Goal: Transaction & Acquisition: Book appointment/travel/reservation

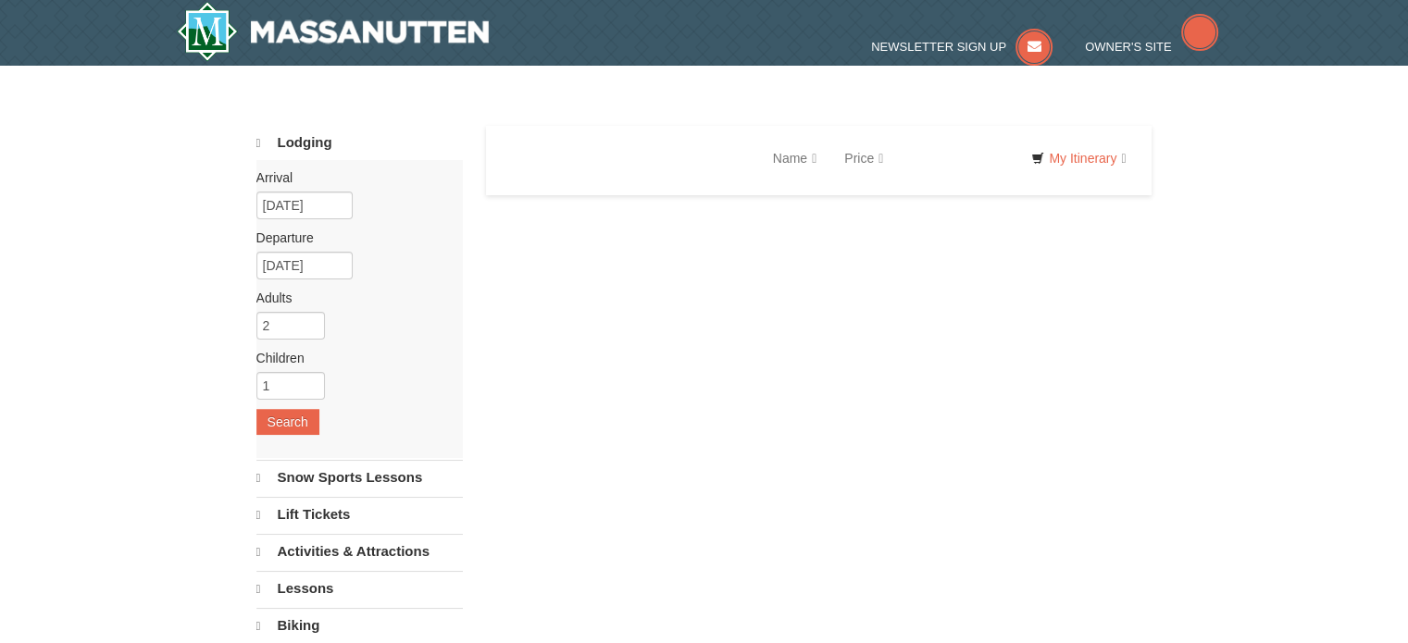
select select "9"
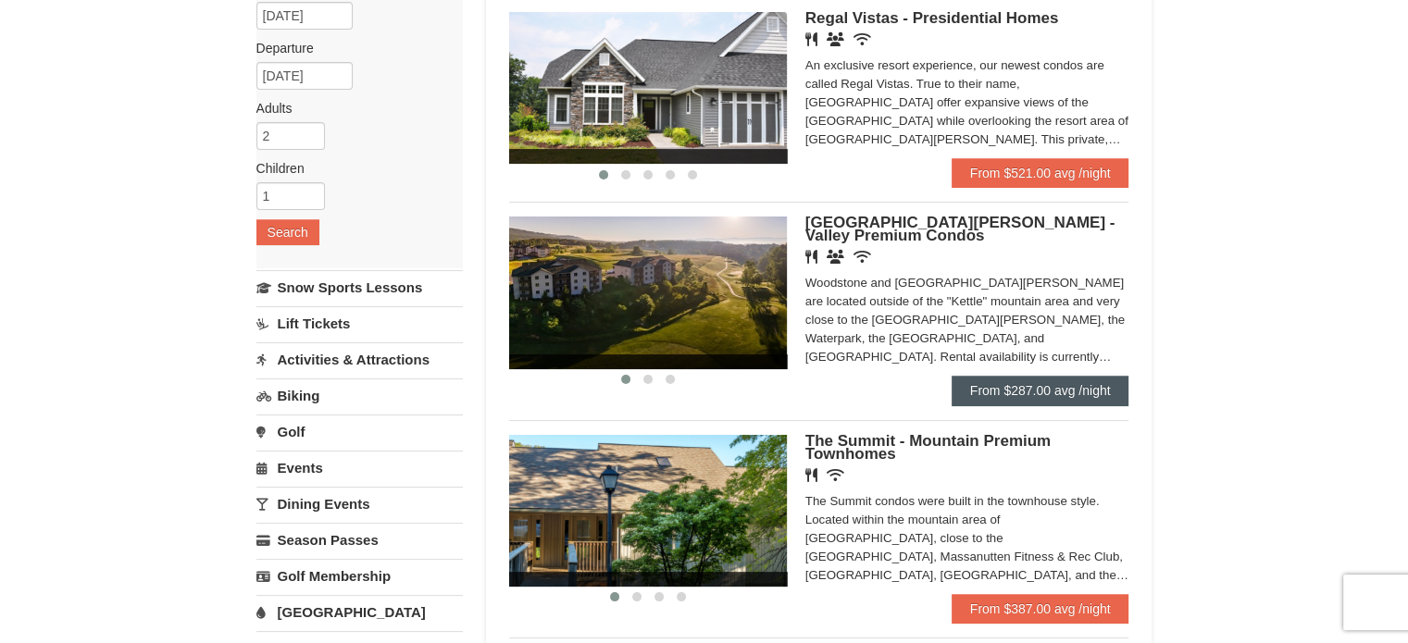
scroll to position [189, 0]
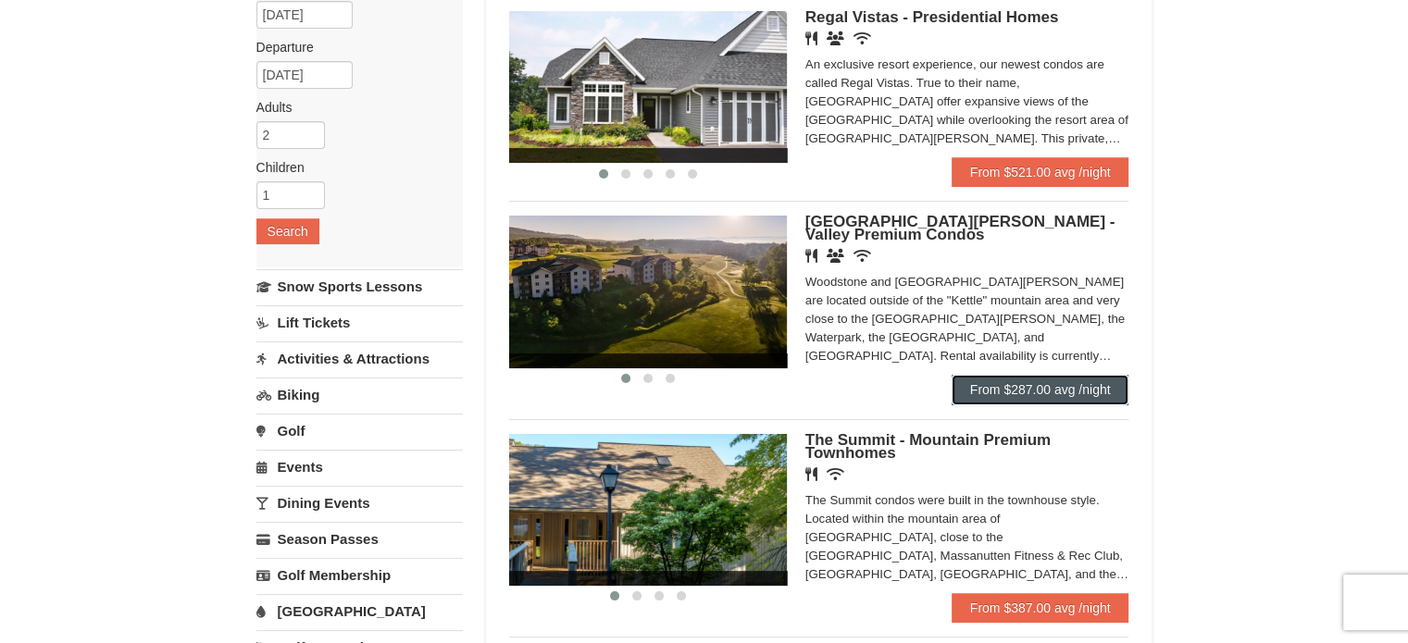
click at [1041, 390] on link "From $287.00 avg /night" at bounding box center [1041, 390] width 178 height 30
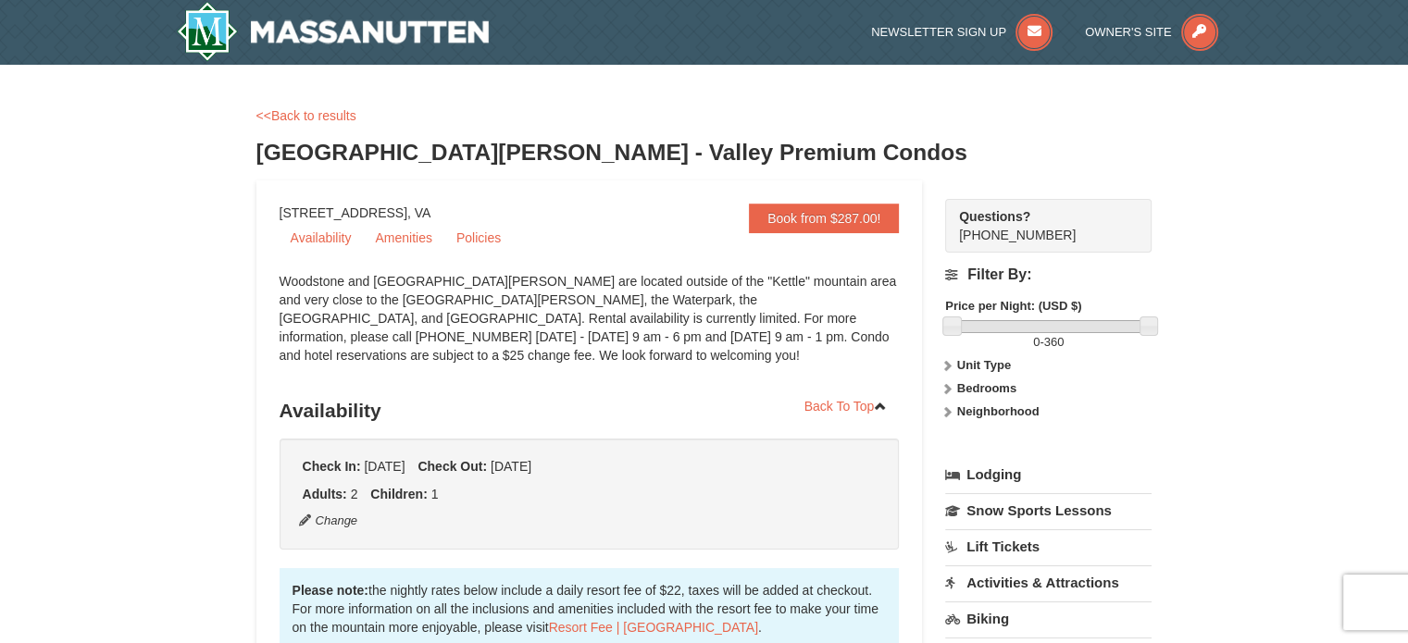
select select "9"
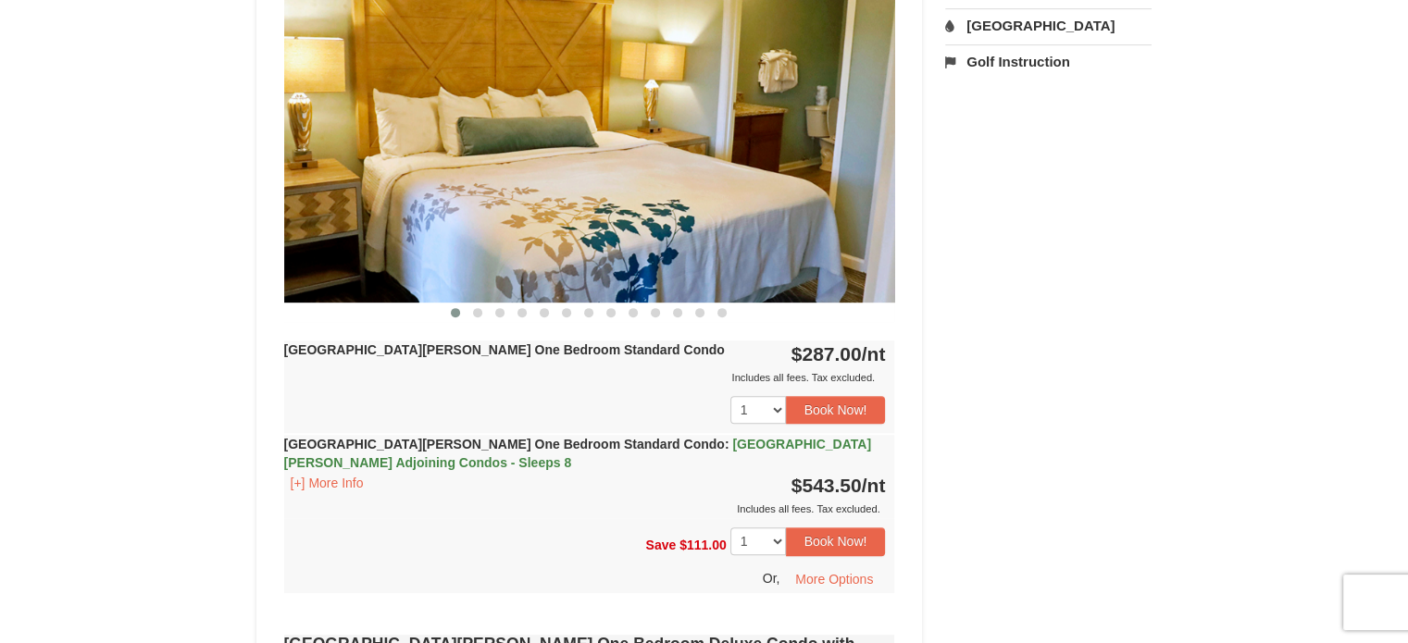
scroll to position [818, 0]
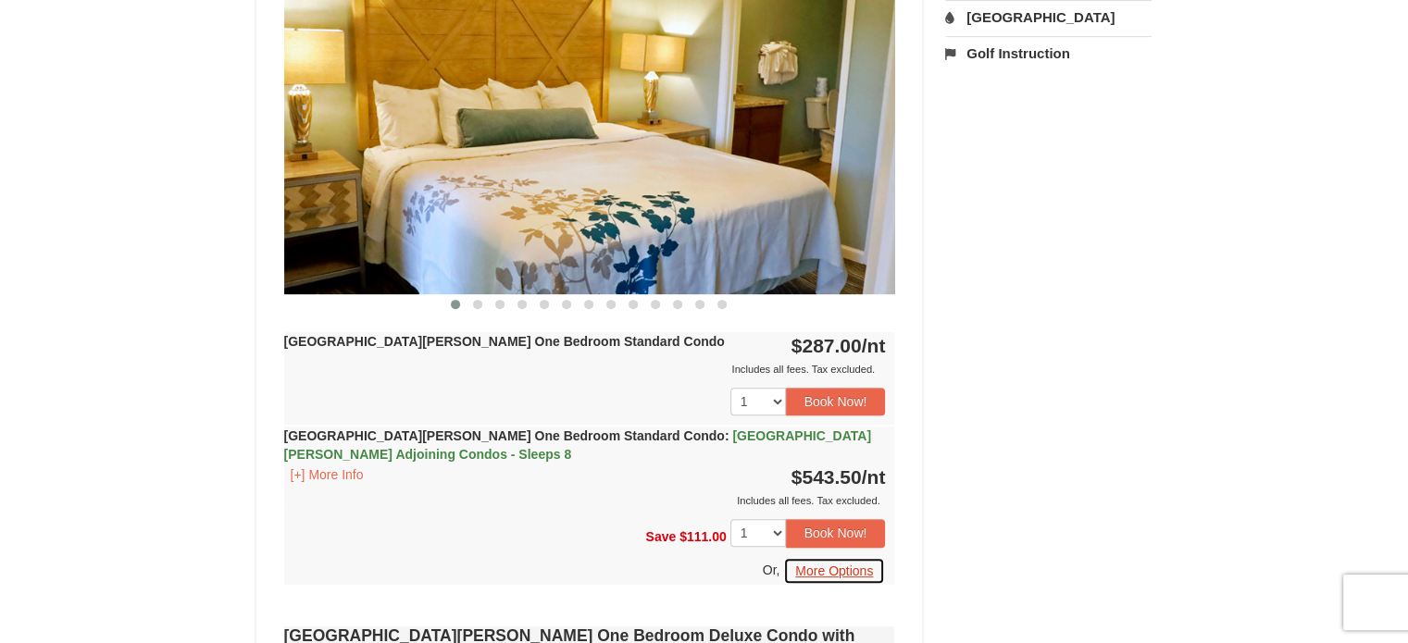
click at [803, 568] on button "More Options" at bounding box center [834, 571] width 102 height 28
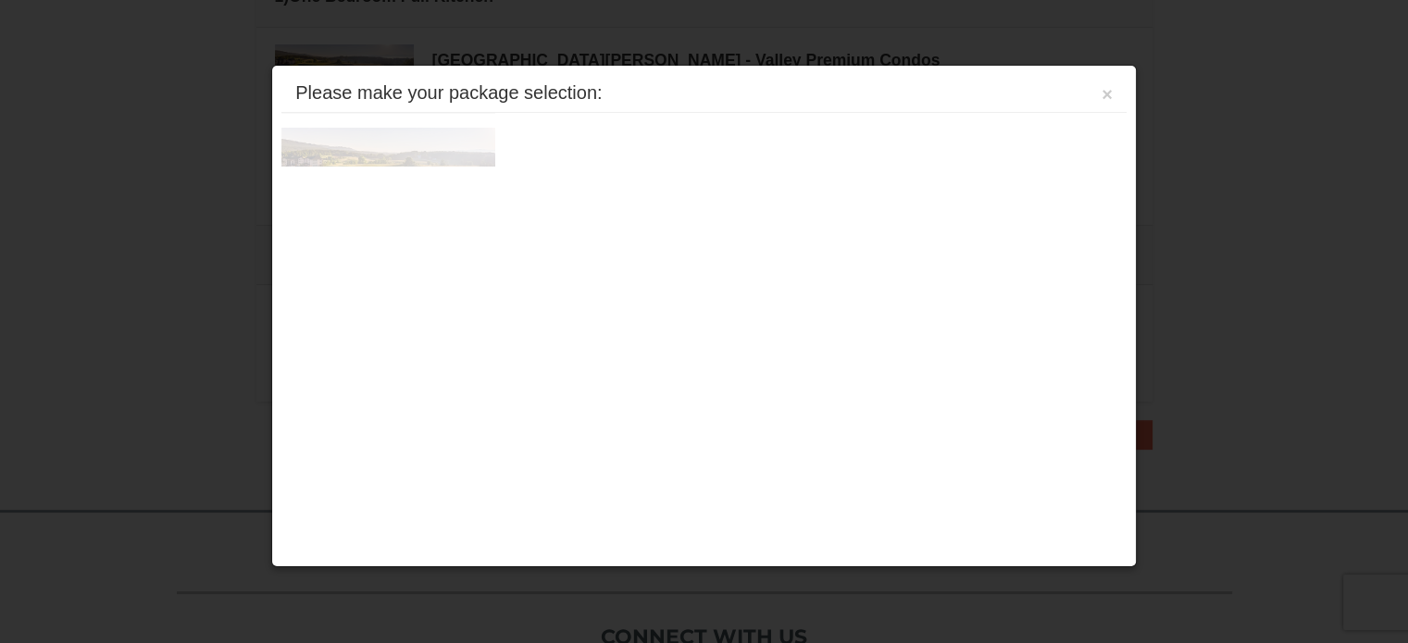
scroll to position [587, 0]
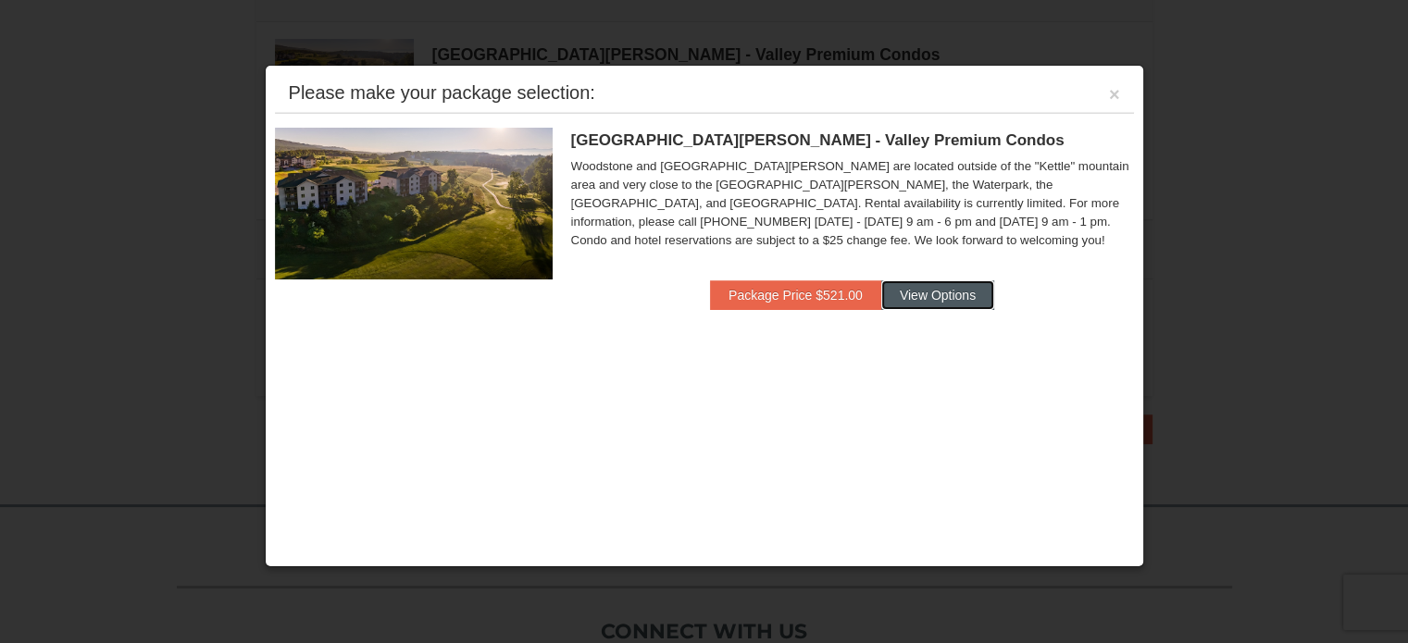
click at [911, 298] on button "View Options" at bounding box center [937, 296] width 113 height 30
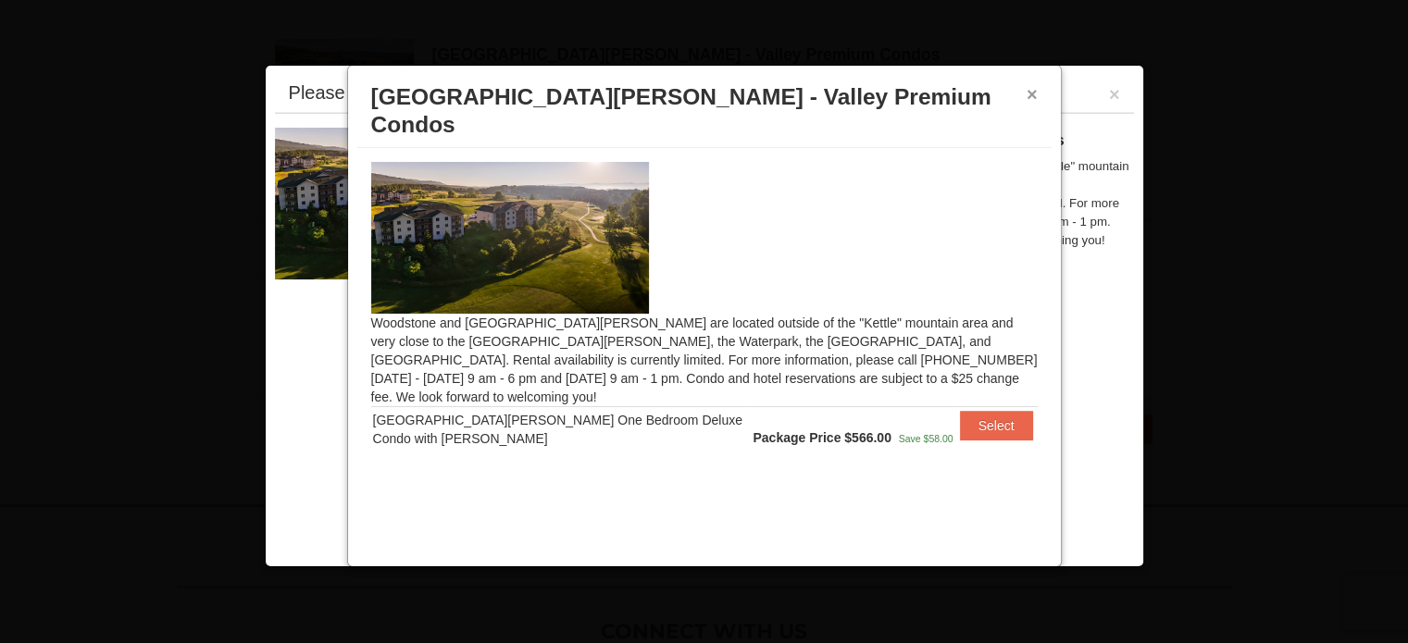
click at [1033, 86] on button "×" at bounding box center [1032, 94] width 11 height 19
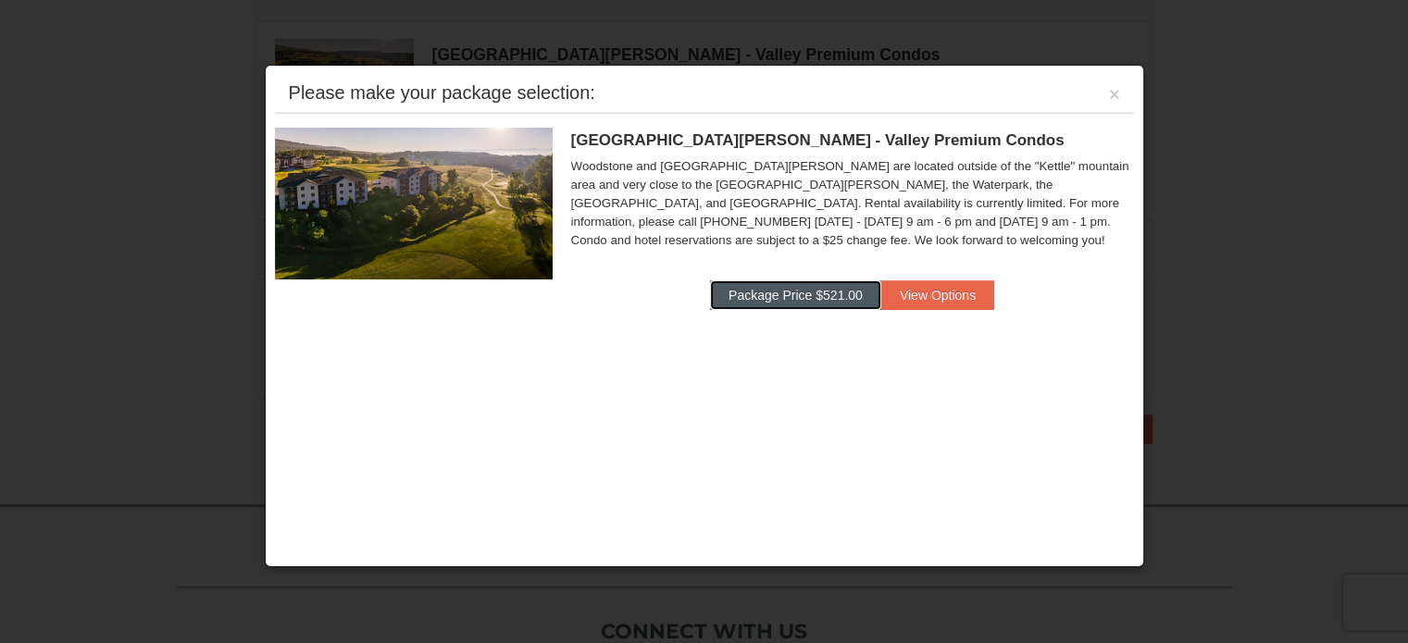
click at [783, 294] on button "Package Price $521.00" at bounding box center [795, 296] width 171 height 30
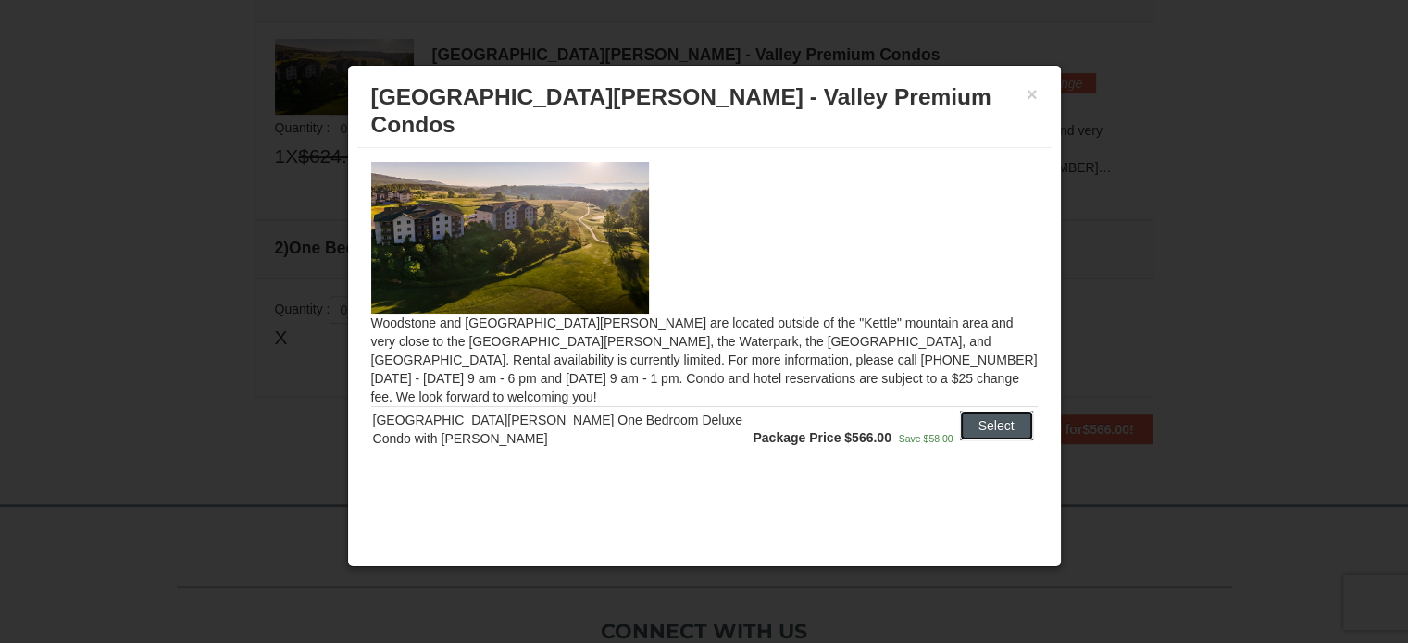
click at [992, 411] on button "Select" at bounding box center [996, 426] width 73 height 30
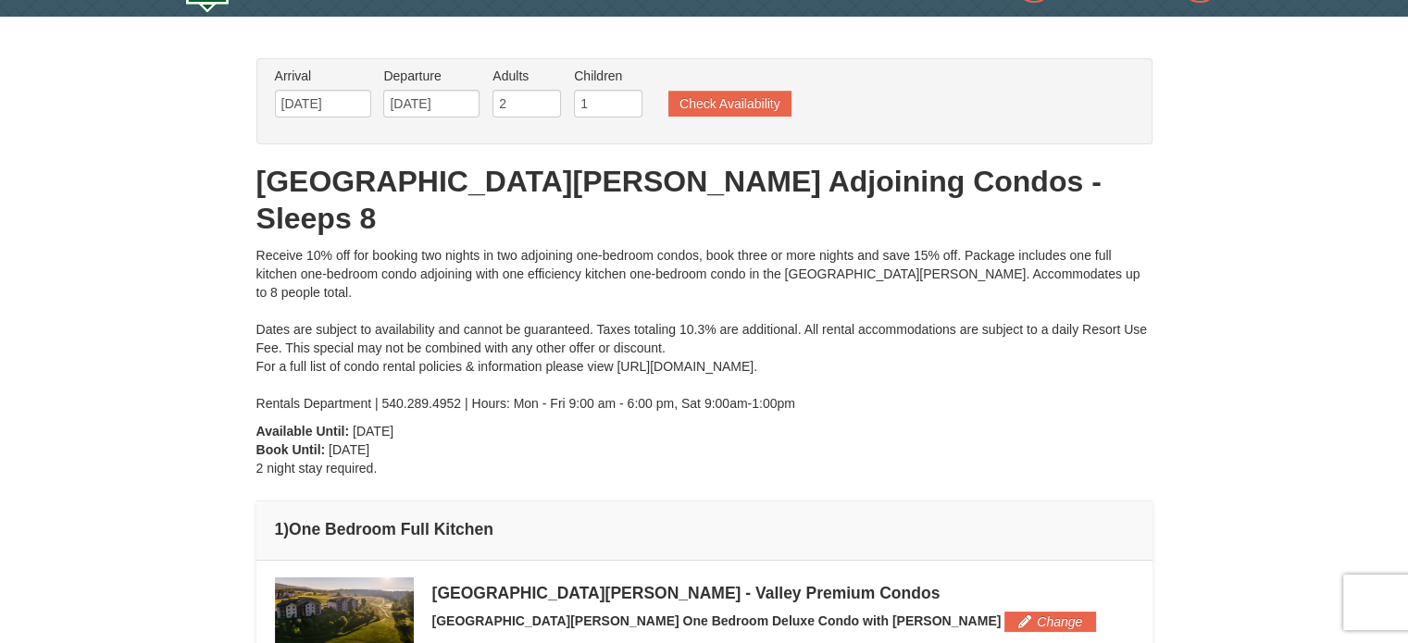
scroll to position [46, 0]
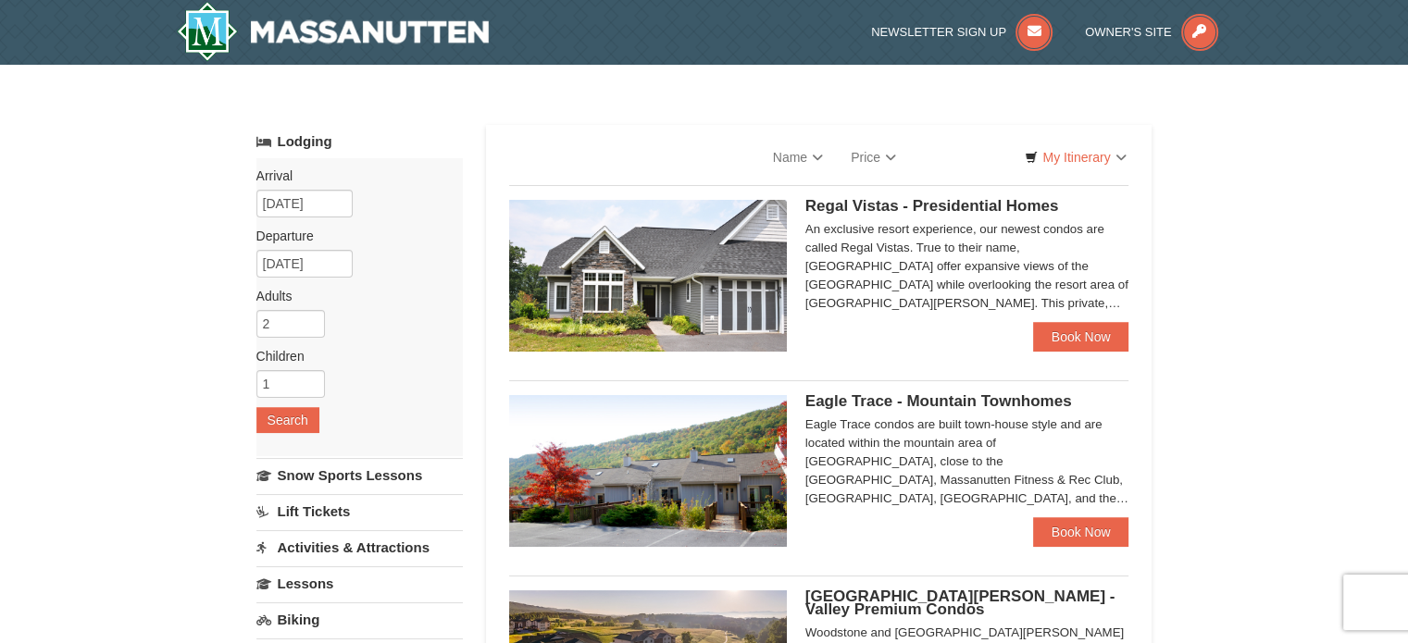
select select "9"
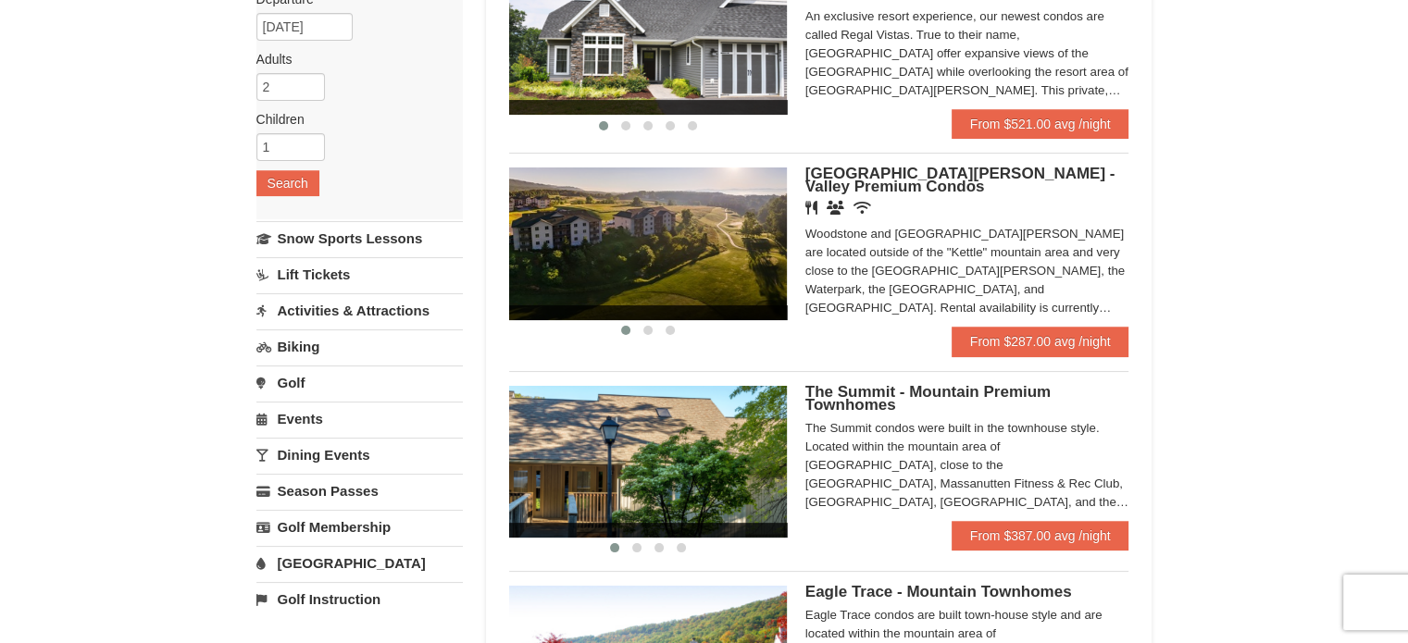
scroll to position [331, 0]
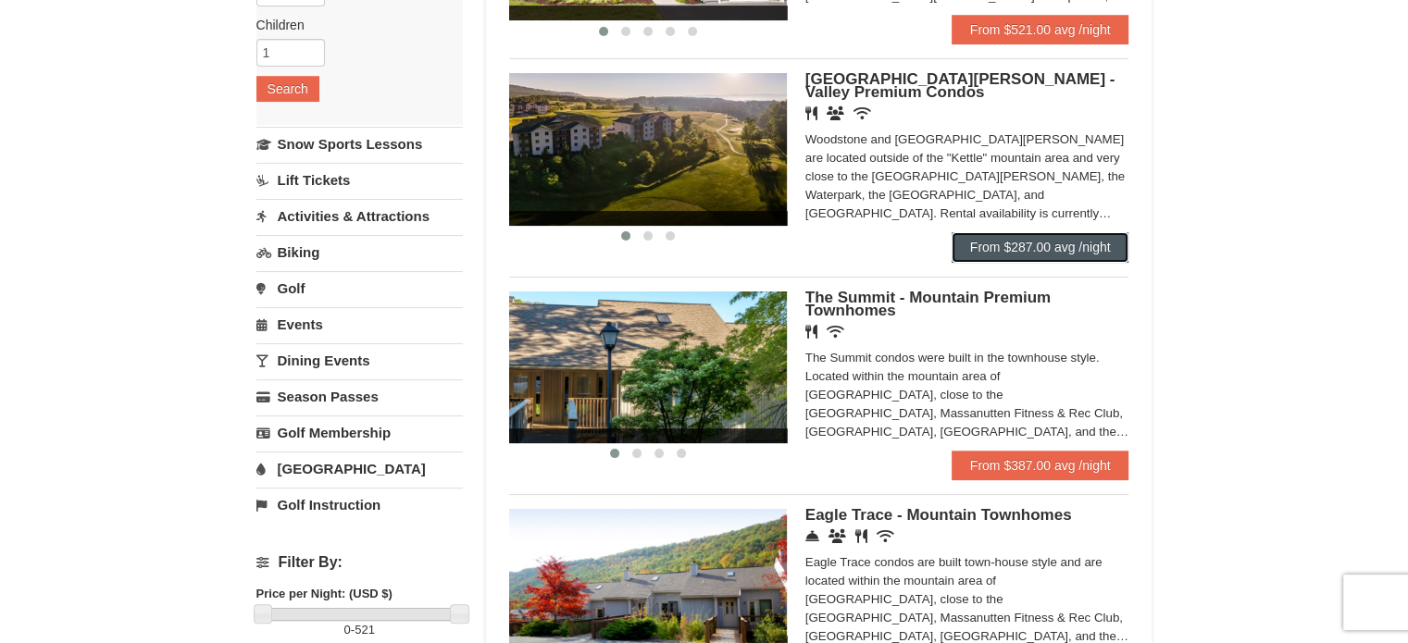
click at [1063, 251] on link "From $287.00 avg /night" at bounding box center [1041, 247] width 178 height 30
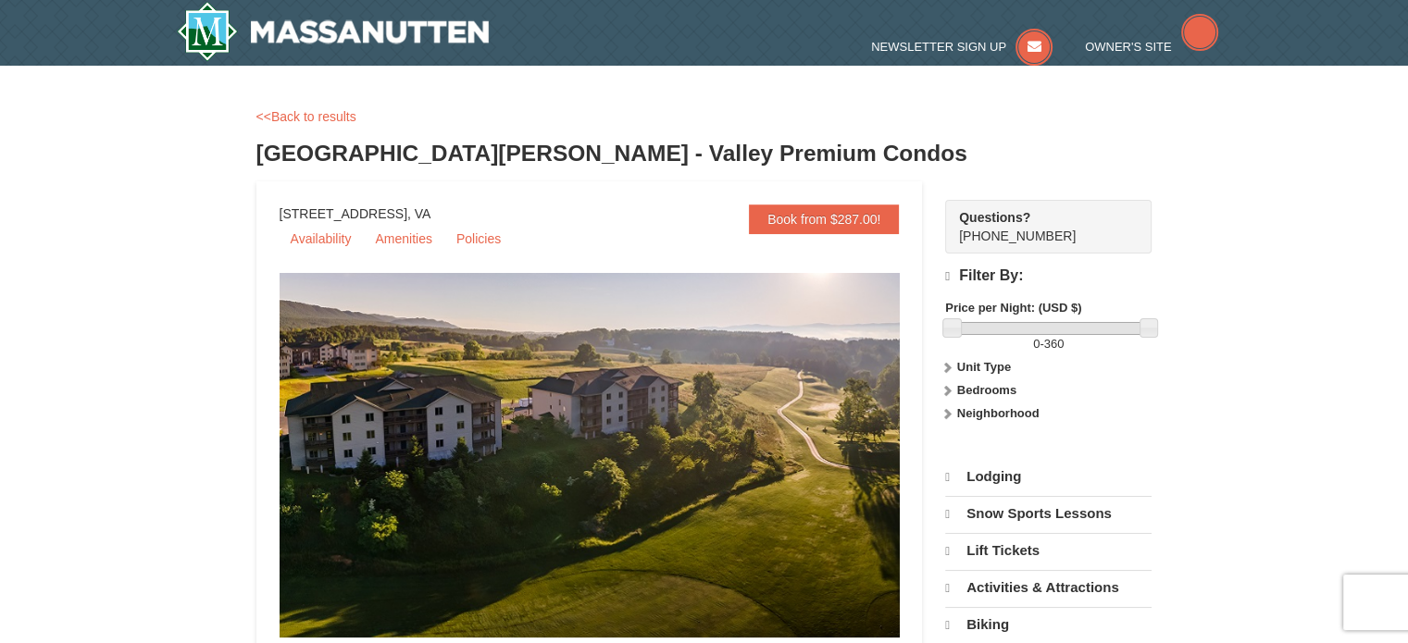
select select "9"
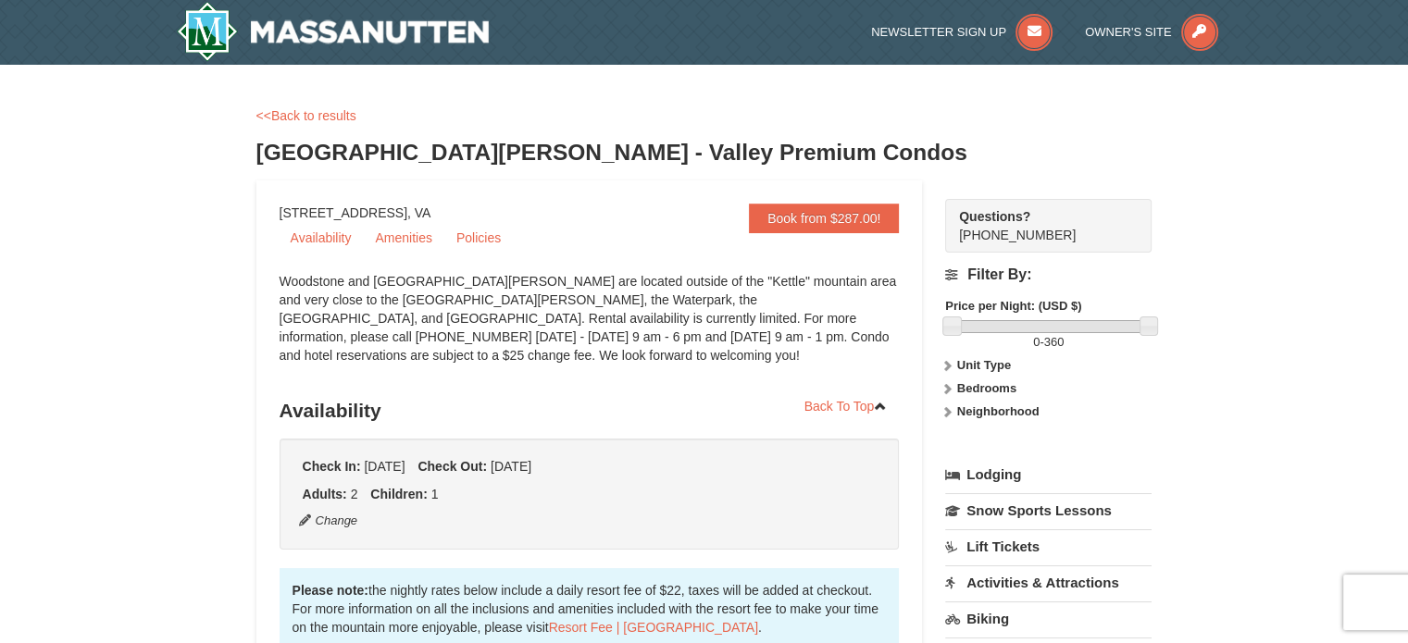
click at [892, 580] on div "Please note: the nightly rates below include a daily resort fee of $22, taxes w…" at bounding box center [590, 608] width 620 height 81
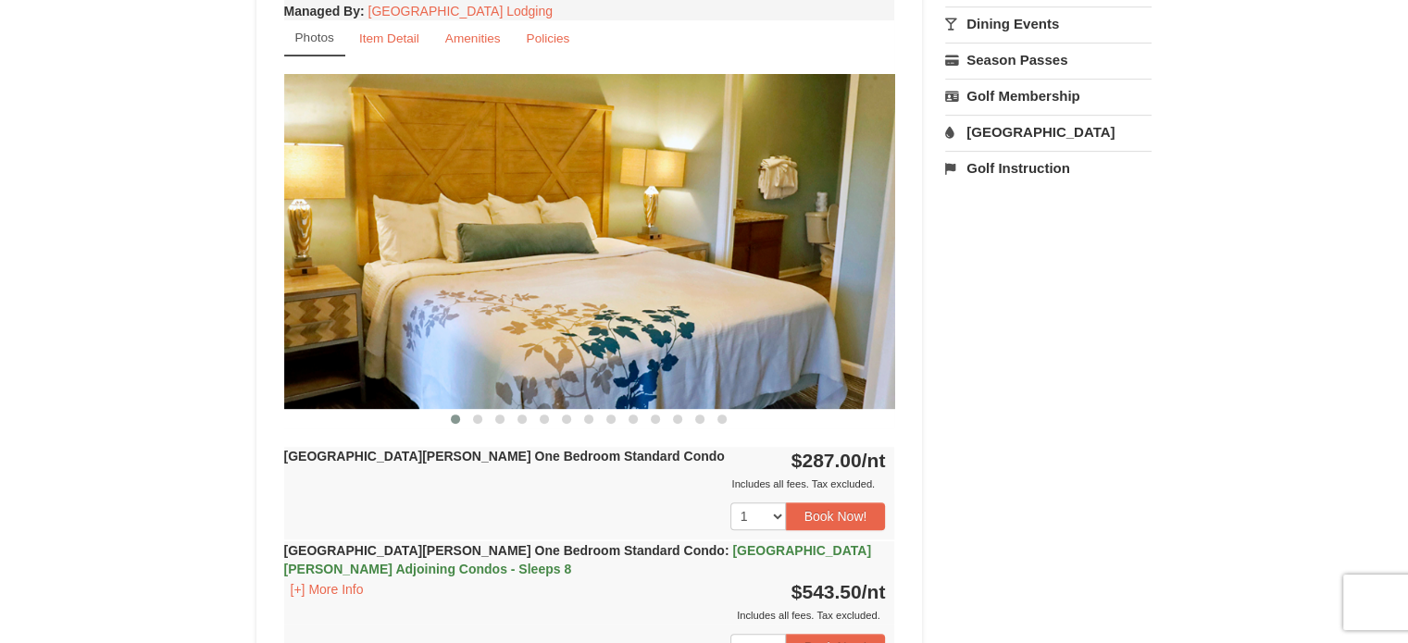
scroll to position [781, 0]
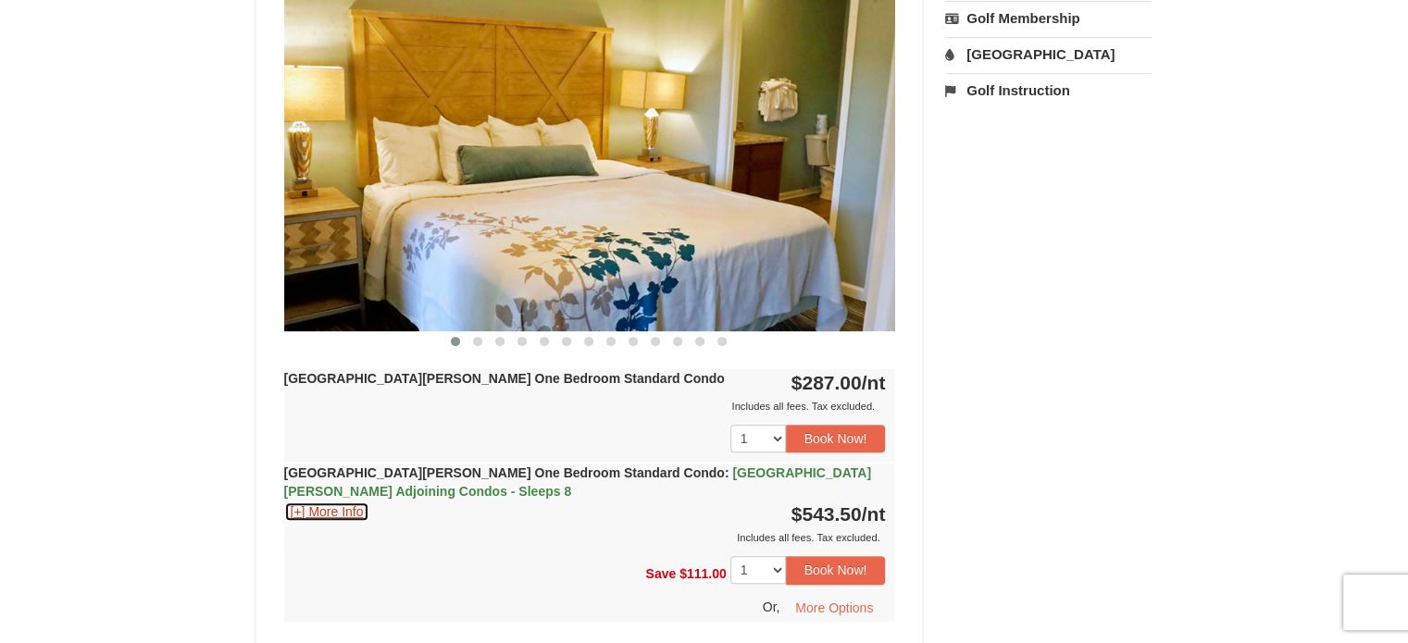
click at [300, 513] on button "[+] More Info" at bounding box center [327, 512] width 86 height 20
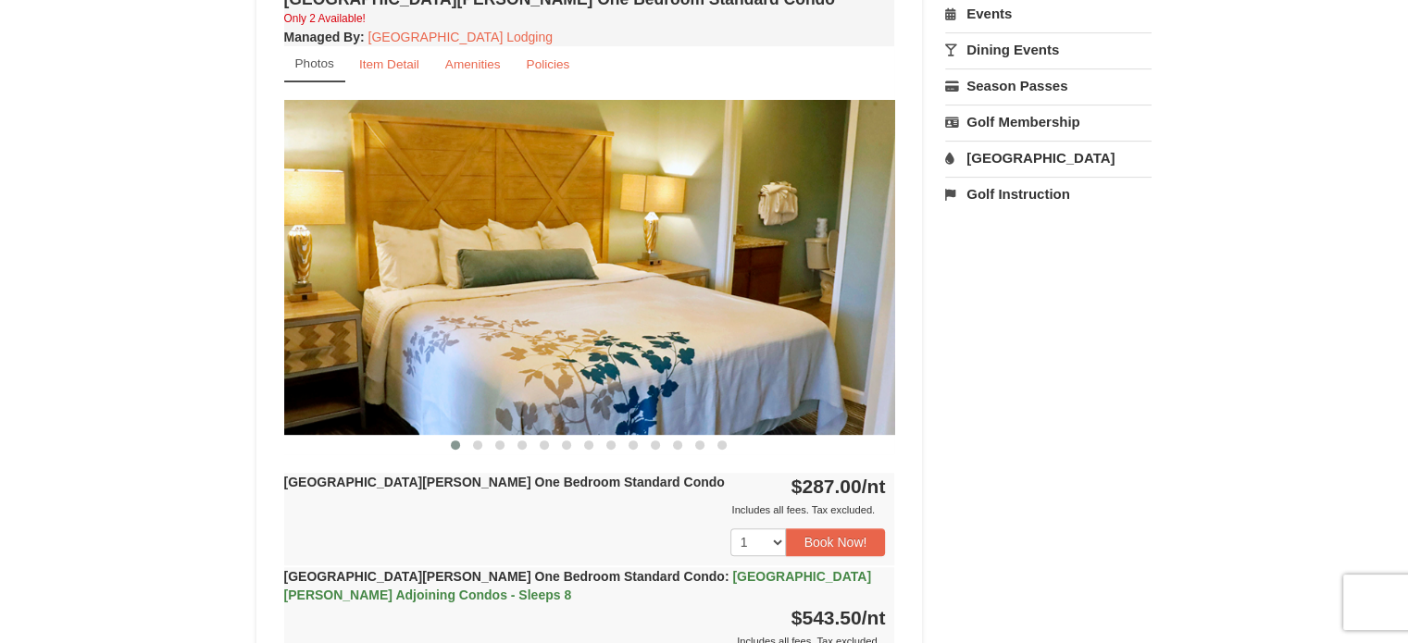
scroll to position [665, 0]
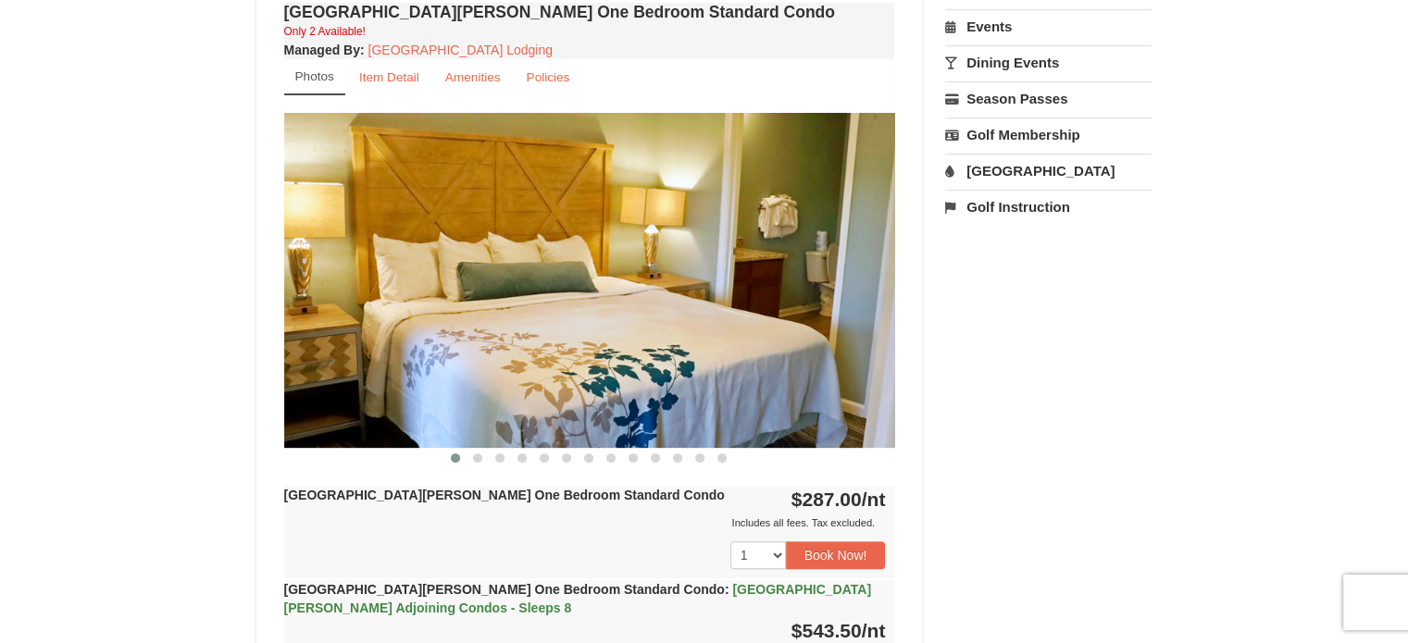
click at [737, 347] on img at bounding box center [589, 280] width 611 height 334
click at [389, 81] on small "Item Detail" at bounding box center [389, 77] width 60 height 14
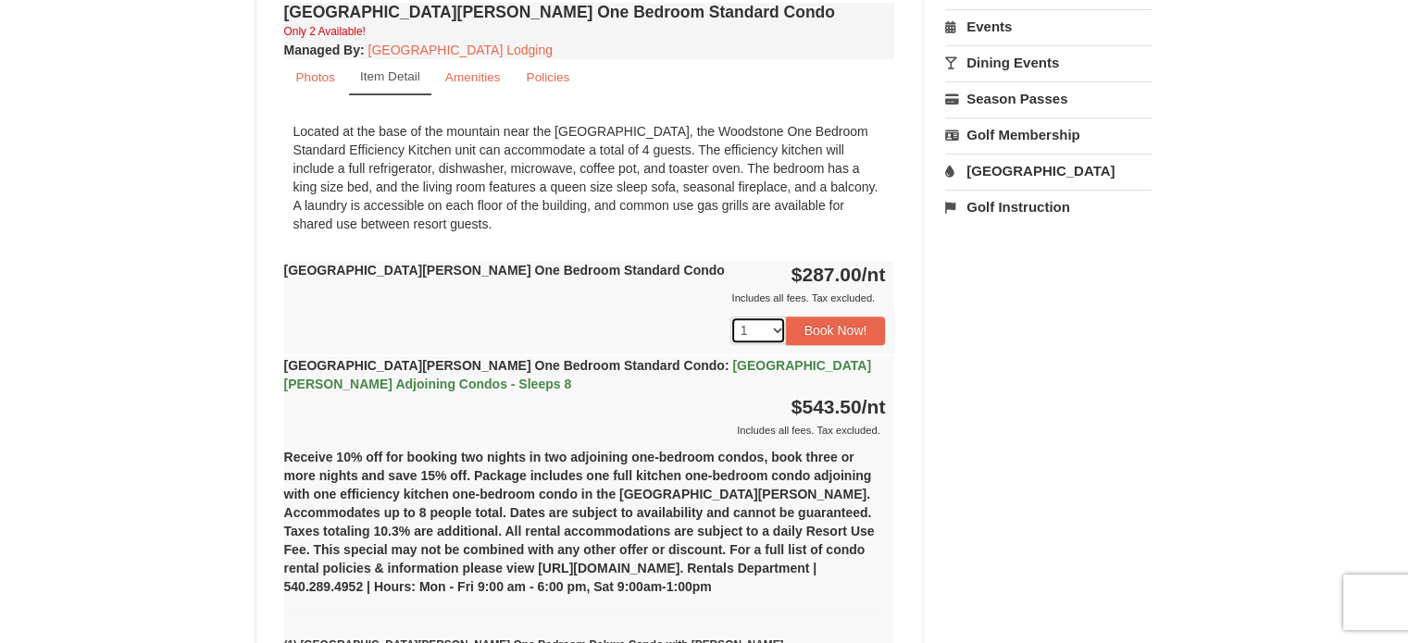
click at [779, 318] on select "1 2" at bounding box center [758, 331] width 56 height 28
click at [818, 325] on button "Book Now!" at bounding box center [836, 331] width 100 height 28
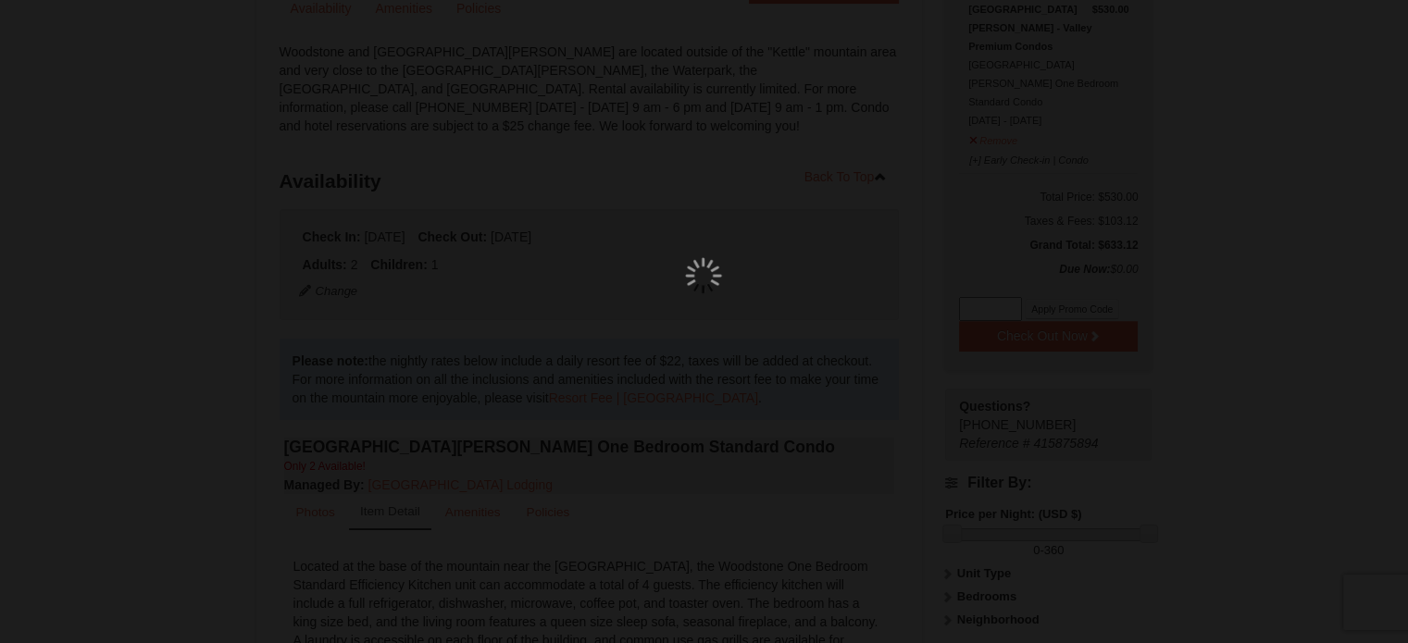
scroll to position [181, 0]
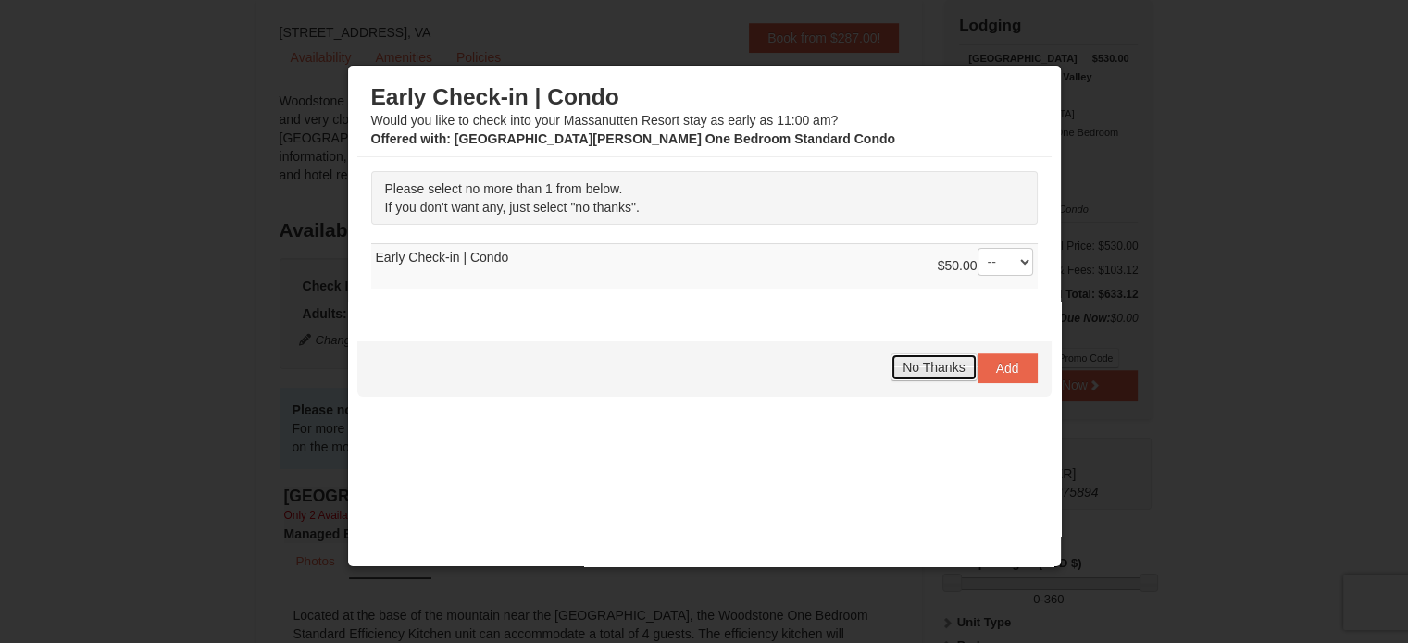
click at [925, 362] on span "No Thanks" at bounding box center [934, 367] width 62 height 15
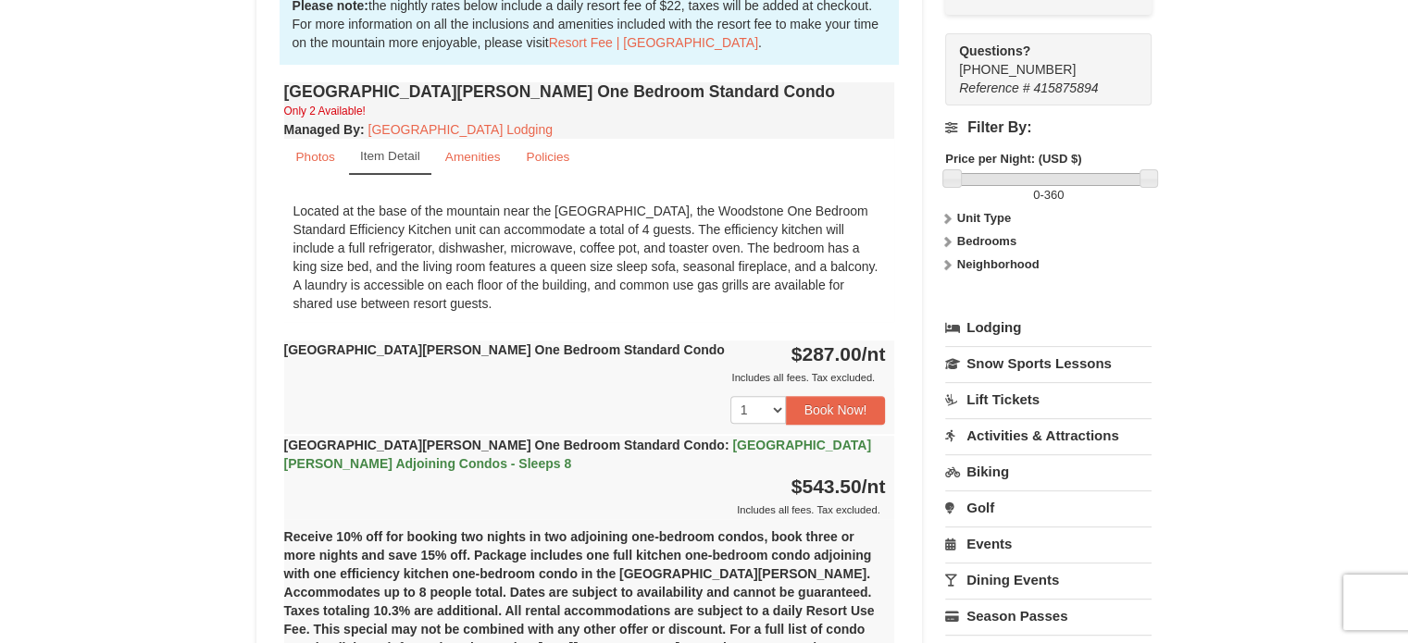
scroll to position [584, 0]
click at [844, 408] on button "Book Now!" at bounding box center [836, 411] width 100 height 28
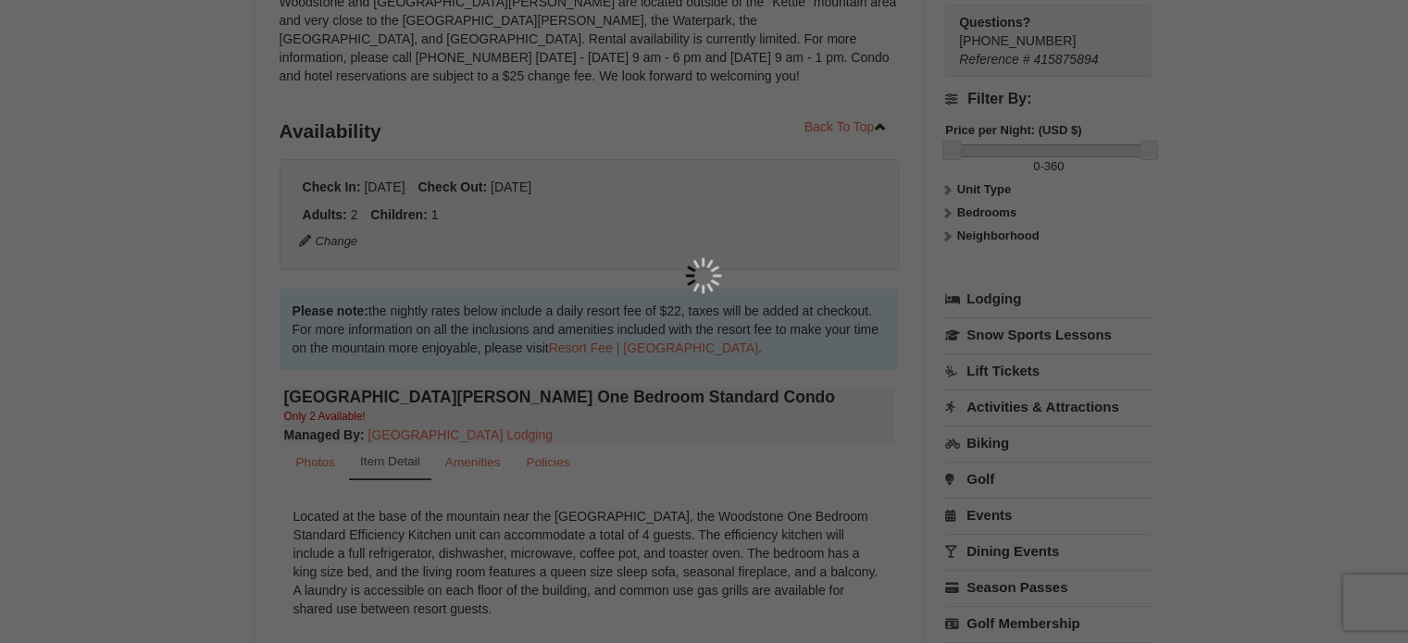
scroll to position [181, 0]
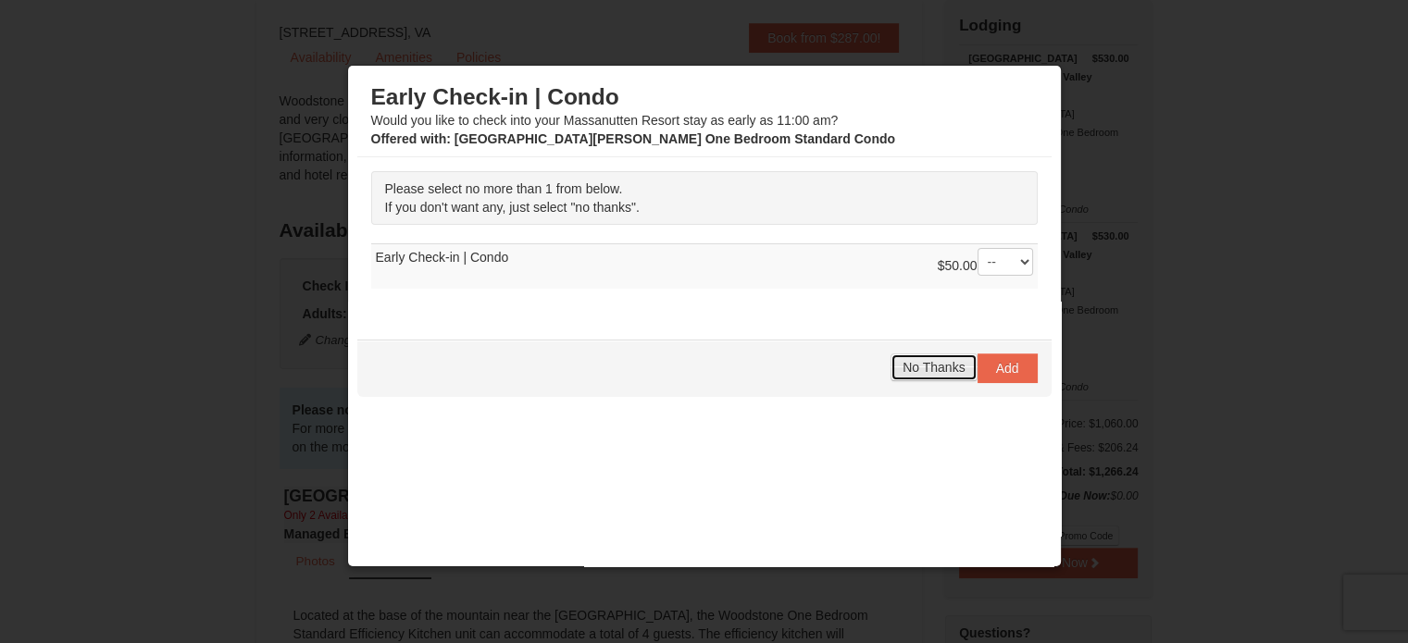
click at [922, 366] on span "No Thanks" at bounding box center [934, 367] width 62 height 15
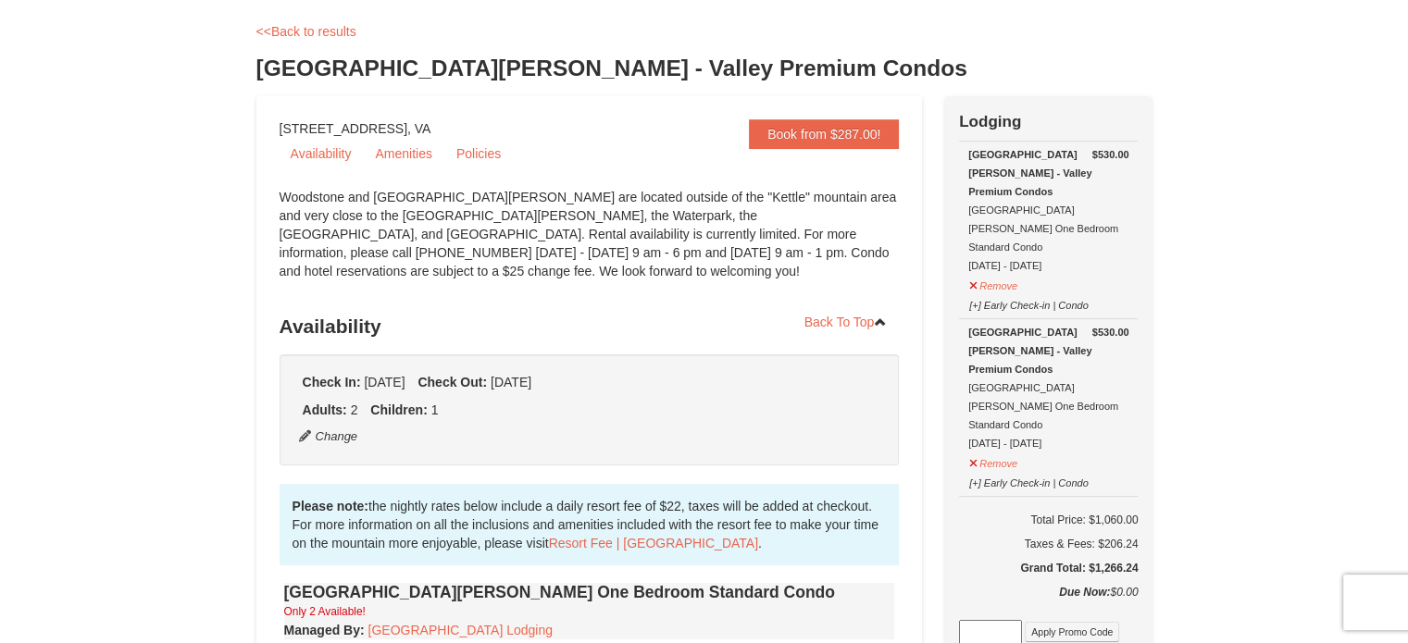
scroll to position [81, 0]
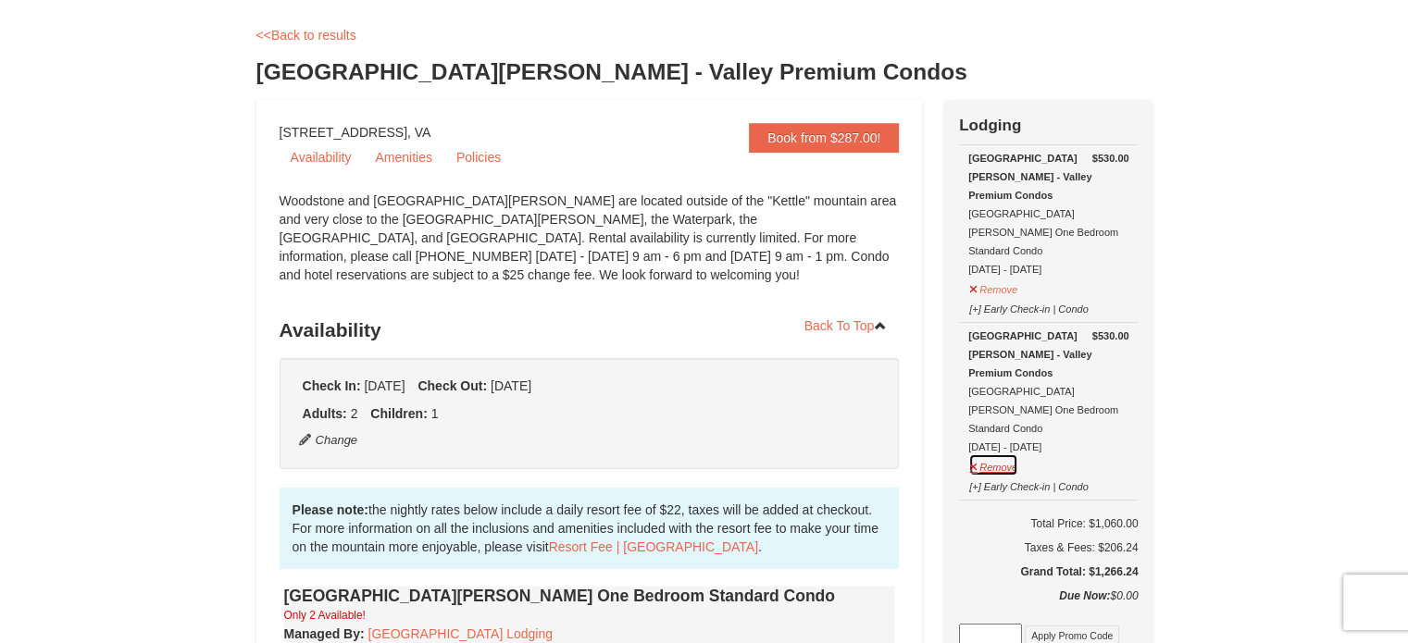
click at [978, 454] on button "Remove" at bounding box center [993, 465] width 50 height 23
